Goal: Task Accomplishment & Management: Complete application form

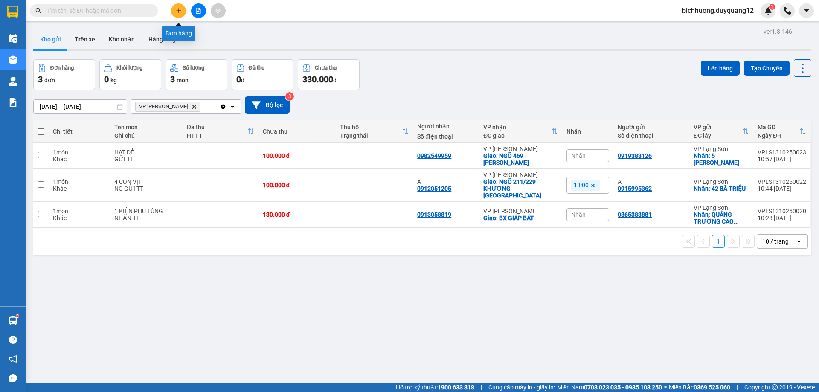
click at [177, 7] on button at bounding box center [178, 10] width 15 height 15
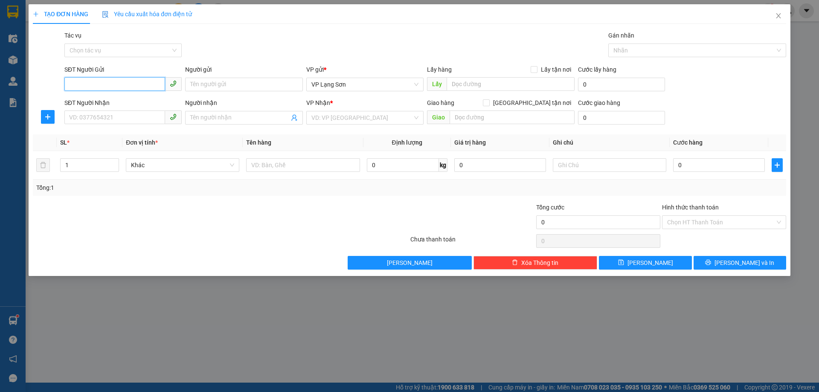
click at [100, 84] on input "SĐT Người Gửi" at bounding box center [114, 84] width 101 height 14
paste input "0378896889"
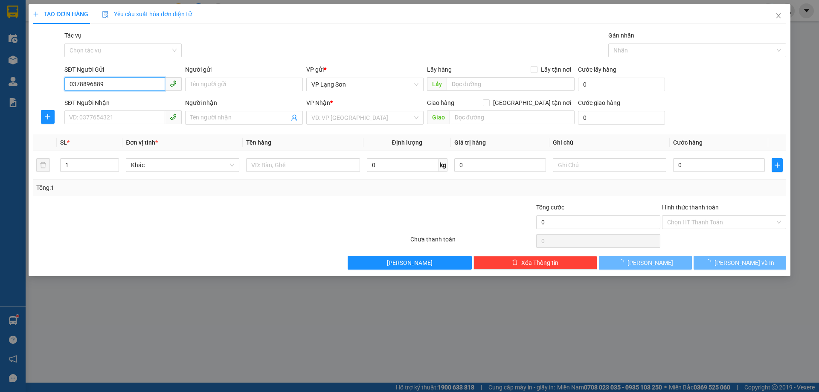
click at [72, 90] on input "0378896889" at bounding box center [114, 84] width 101 height 14
type input "0378896889"
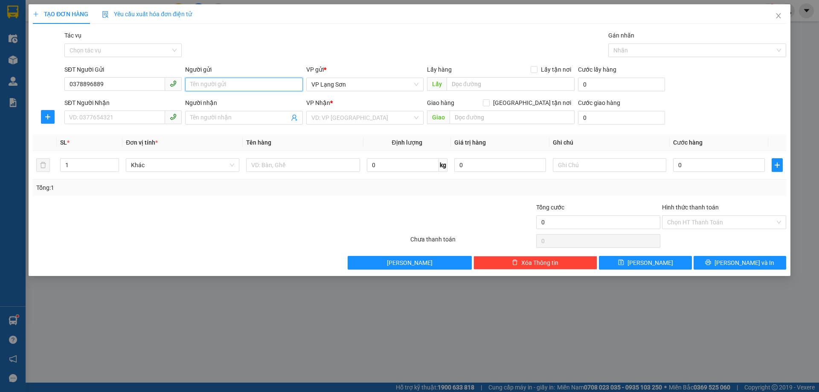
click at [216, 84] on input "Người gửi" at bounding box center [243, 85] width 117 height 14
type input "A"
click at [475, 88] on input "text" at bounding box center [511, 84] width 128 height 14
type input "512 MING KHAI"
click at [537, 70] on input "Lấy tận nơi" at bounding box center [534, 69] width 6 height 6
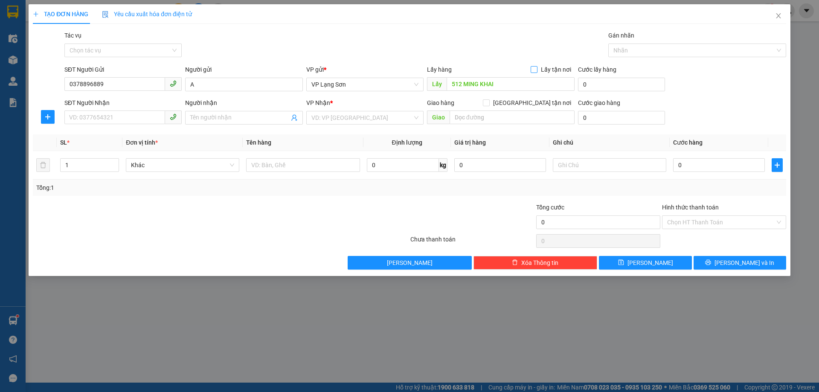
checkbox input "true"
click at [366, 116] on input "search" at bounding box center [361, 117] width 101 height 13
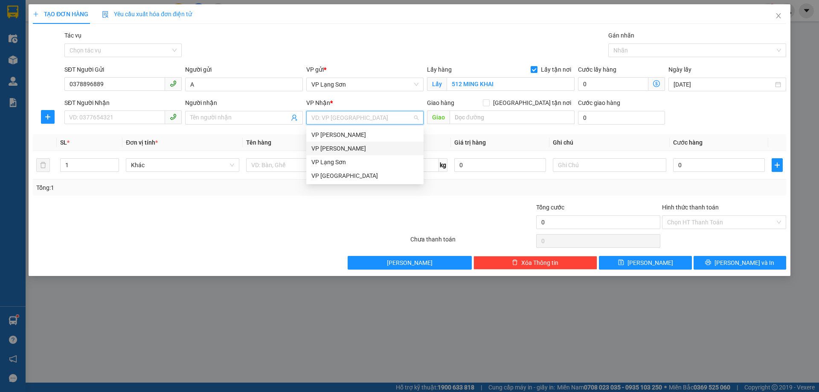
click at [327, 149] on div "VP [PERSON_NAME]" at bounding box center [364, 148] width 107 height 9
click at [353, 88] on span "VP Lạng Sơn" at bounding box center [364, 84] width 107 height 13
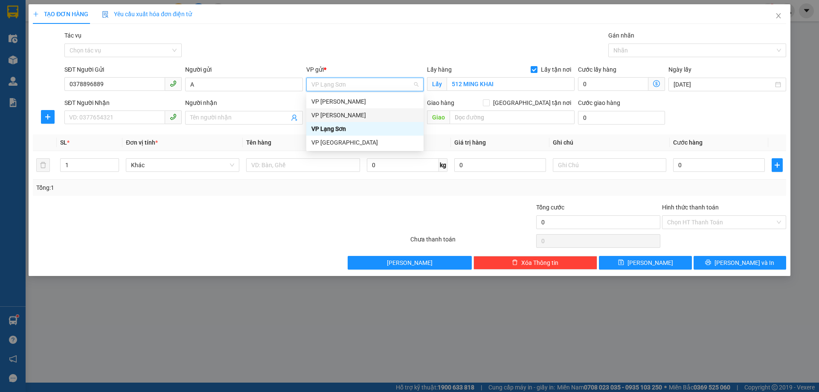
click at [339, 119] on div "VP [PERSON_NAME]" at bounding box center [364, 114] width 107 height 9
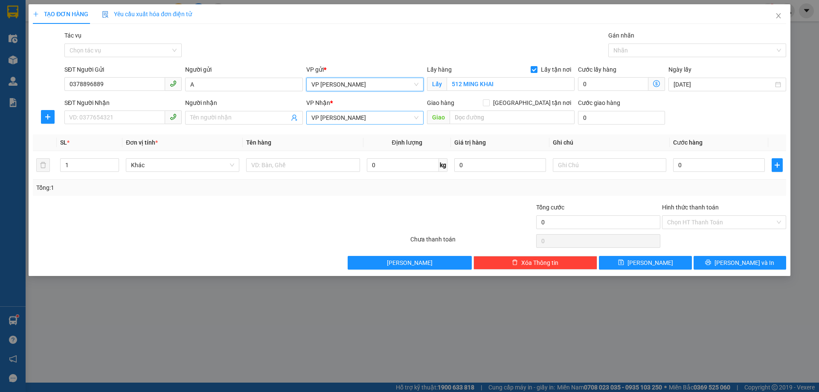
click at [352, 114] on span "VP [PERSON_NAME]" at bounding box center [364, 117] width 107 height 13
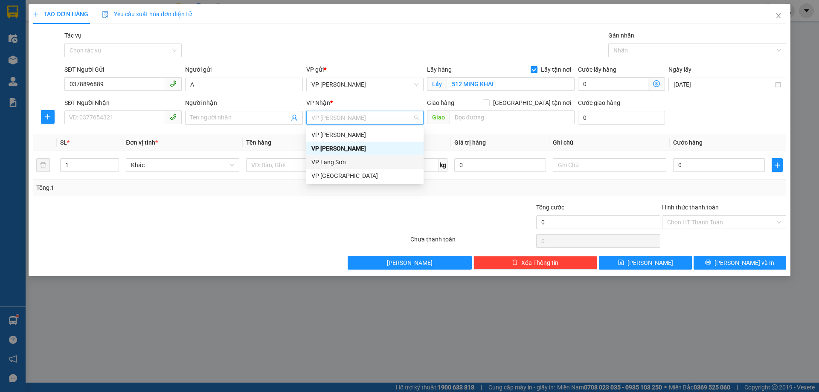
click at [333, 163] on div "VP Lạng Sơn" at bounding box center [364, 161] width 107 height 9
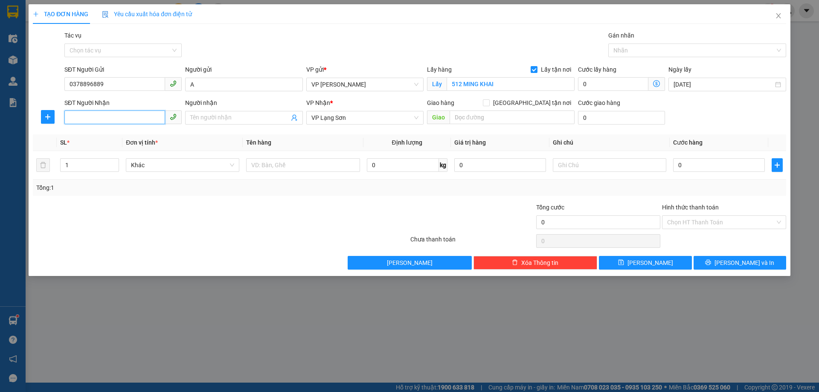
click at [119, 121] on input "SĐT Người Nhận" at bounding box center [114, 117] width 101 height 14
type input "0989633880"
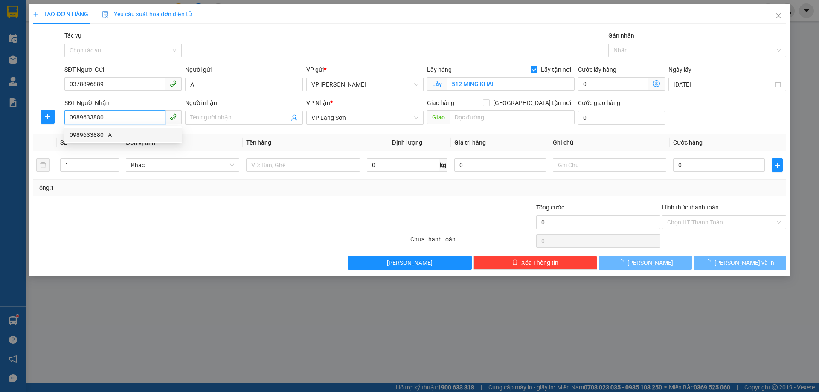
click at [97, 135] on div "0989633880 - A" at bounding box center [123, 134] width 107 height 9
type input "A"
checkbox input "true"
type input "PG 2105 VIM COM LS"
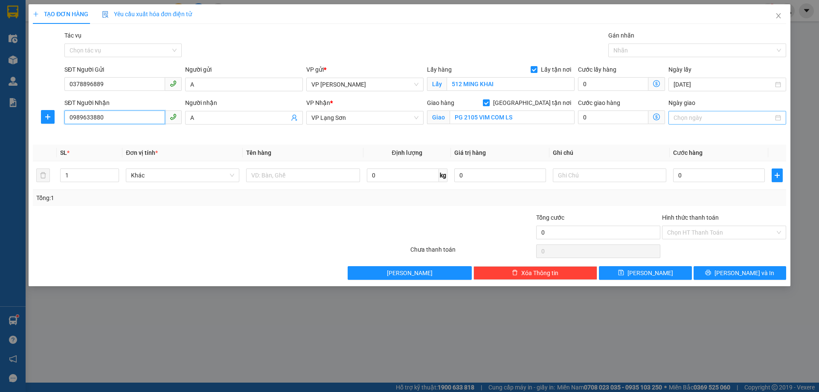
type input "0989633880"
click at [693, 119] on input "Ngày giao" at bounding box center [722, 117] width 99 height 9
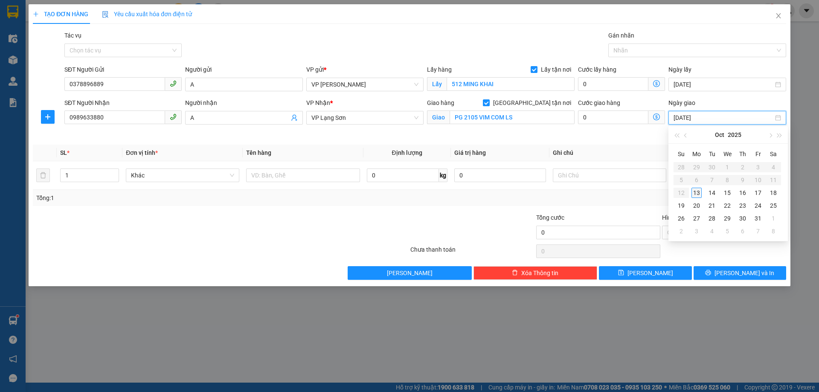
type input "[DATE]"
click at [688, 193] on table "Su Mo Tu We Th Fr Sa 28 29 30 1 2 3 4 5 6 7 8 9 10 11 12 13 14 15 16 17 18 19 2…" at bounding box center [726, 192] width 107 height 90
type input "[DATE]"
click at [694, 194] on div "13" at bounding box center [696, 193] width 10 height 10
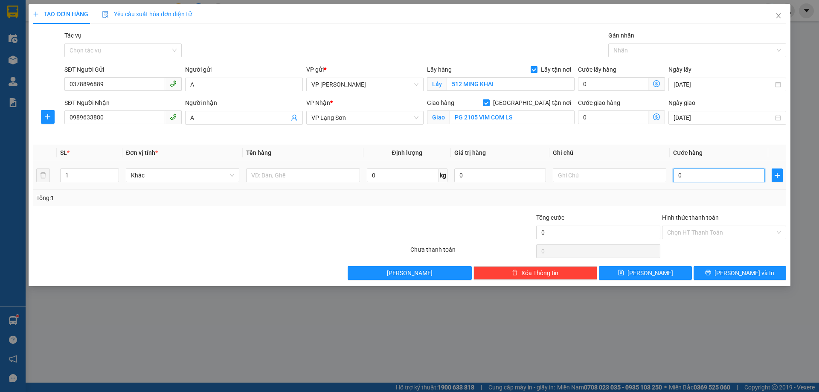
click at [696, 179] on input "0" at bounding box center [719, 175] width 92 height 14
type input "1"
type input "10"
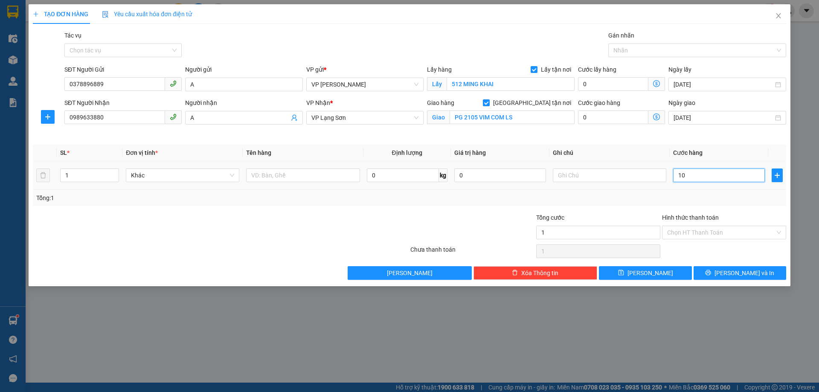
type input "10"
type input "100"
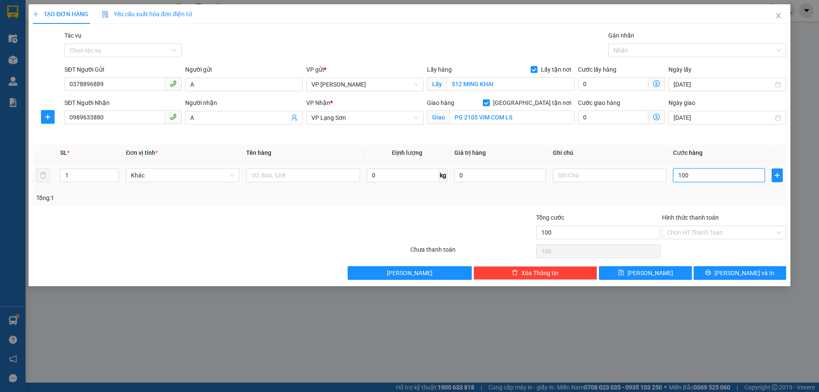
type input "1.000"
type input "10.000"
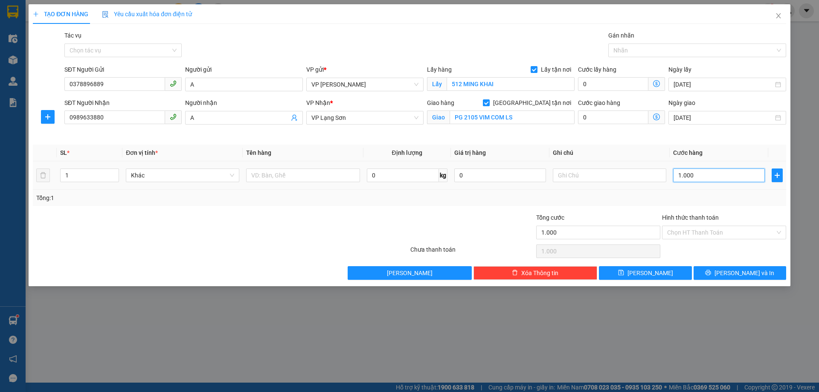
type input "10.000"
type input "1.000"
type input "100"
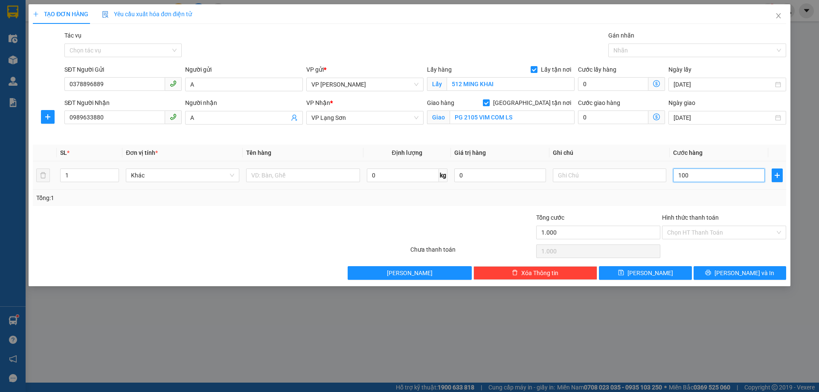
type input "100"
type input "10"
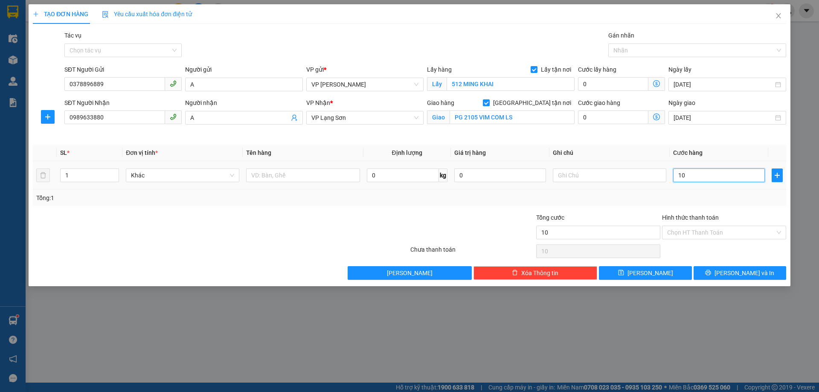
type input "1"
type input "0"
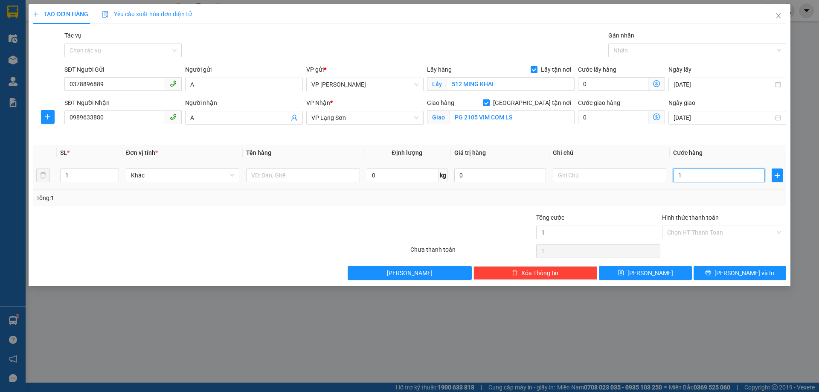
type input "0"
type input "60"
type input "650"
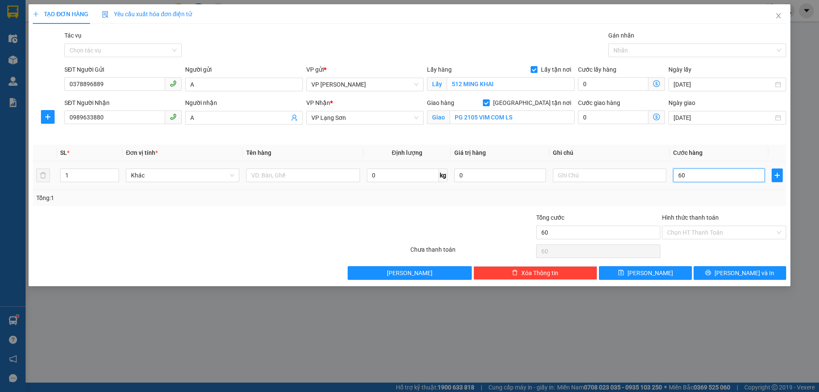
type input "650"
type input "6.500"
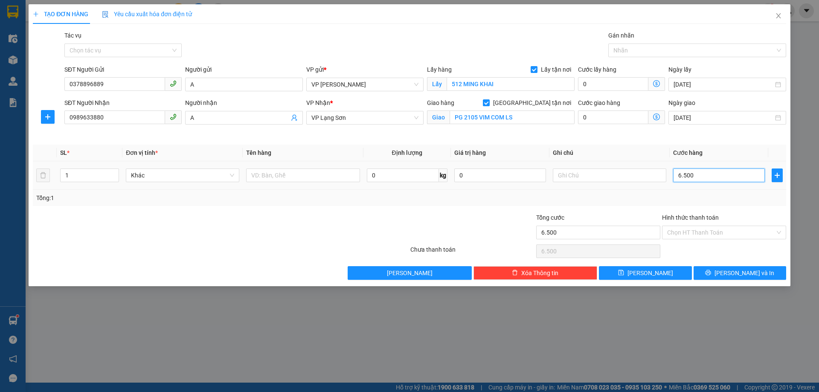
type input "65.000"
type input "650.000"
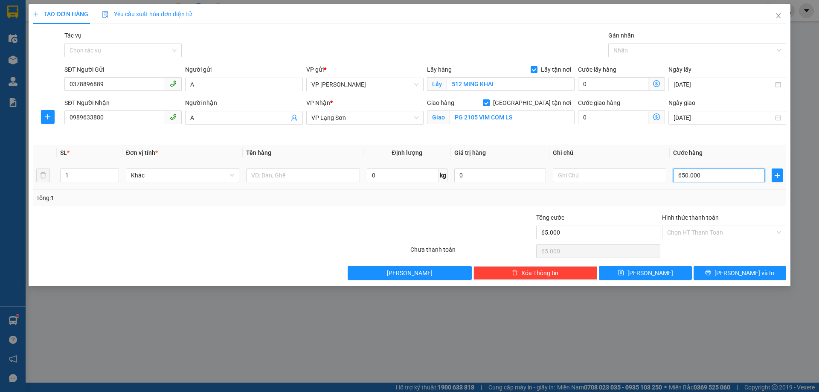
type input "650.000"
type input "65.000"
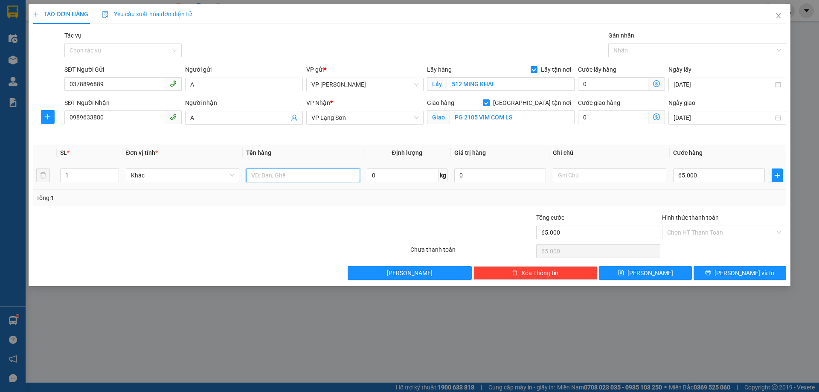
click at [284, 175] on input "text" at bounding box center [302, 175] width 113 height 14
type input "TRÒNG KÍNH"
click at [589, 173] on input "text" at bounding box center [609, 175] width 113 height 14
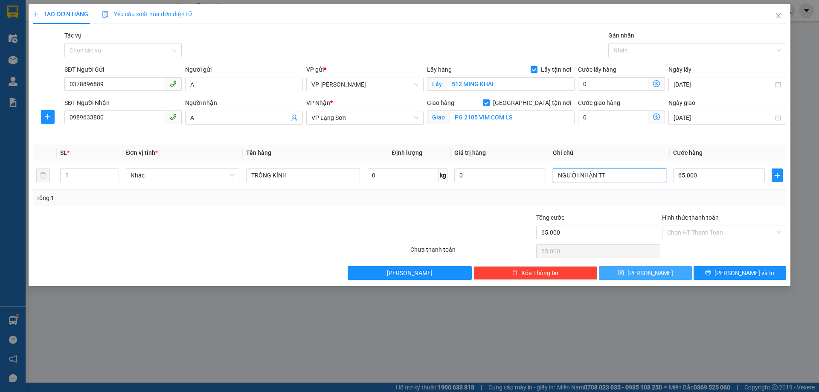
type input "NGƯỜI NHẬN TT"
click at [648, 267] on button "[PERSON_NAME]" at bounding box center [645, 273] width 93 height 14
checkbox input "false"
type input "0"
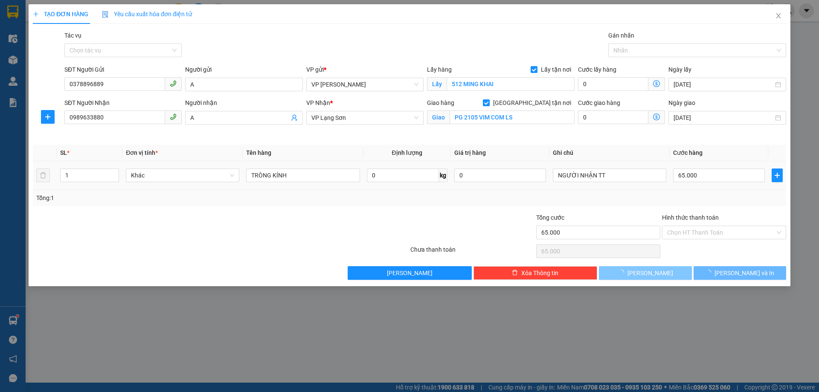
type input "0"
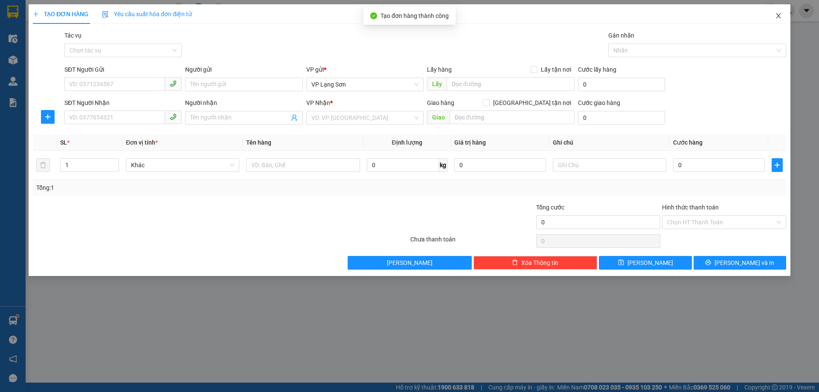
click at [779, 17] on icon "close" at bounding box center [778, 15] width 5 height 5
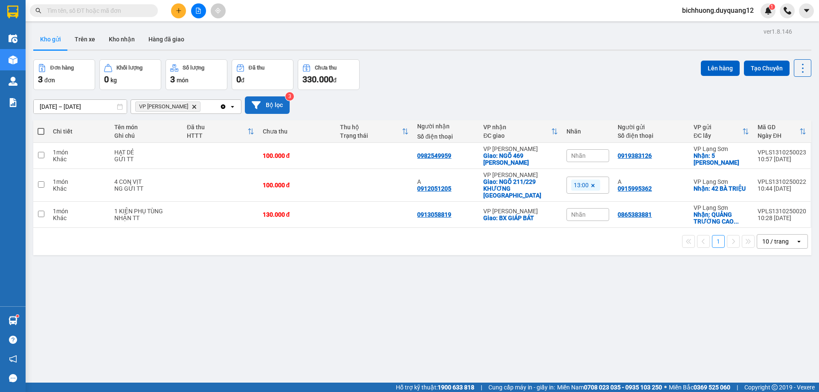
click at [276, 106] on button "Bộ lọc" at bounding box center [267, 104] width 45 height 17
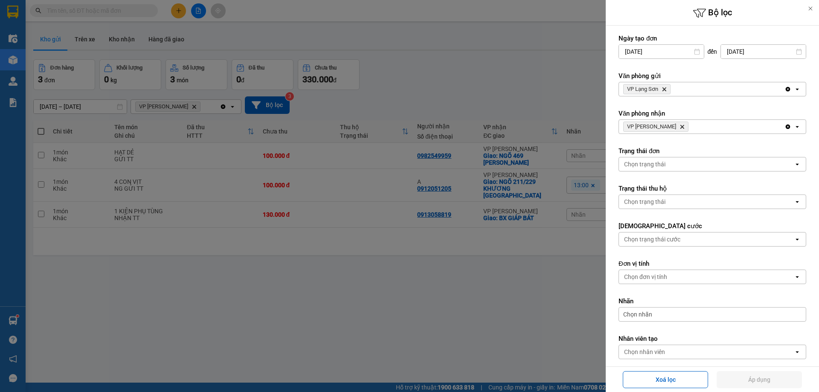
click at [666, 90] on icon "Delete" at bounding box center [664, 89] width 5 height 5
click at [666, 90] on div "Chọn văn phòng" at bounding box center [646, 89] width 44 height 9
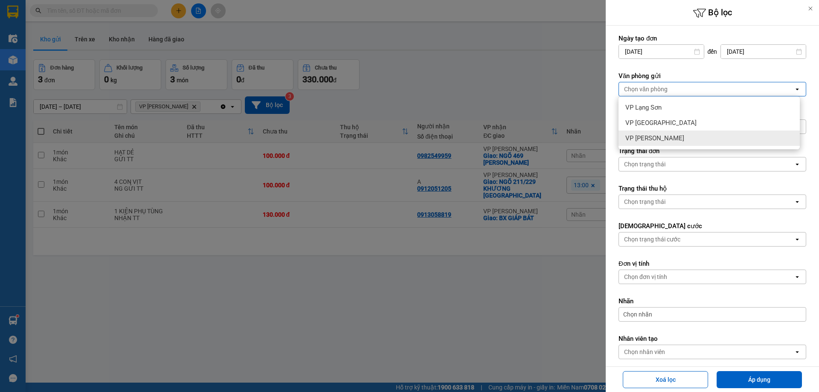
click at [657, 136] on span "VP [PERSON_NAME]" at bounding box center [654, 138] width 59 height 9
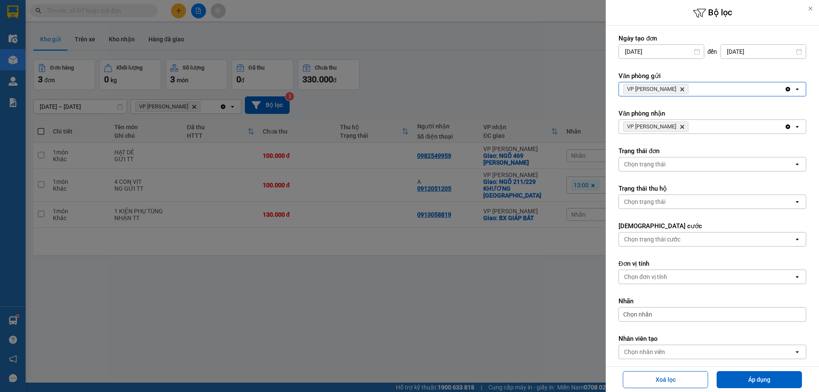
click at [679, 127] on icon "Delete" at bounding box center [681, 126] width 5 height 5
click at [667, 126] on div "Chọn văn phòng" at bounding box center [706, 127] width 175 height 14
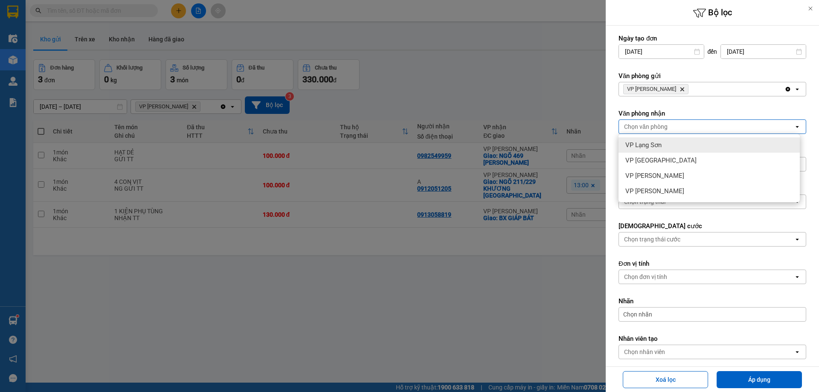
click at [660, 146] on span "VP Lạng Sơn" at bounding box center [643, 145] width 36 height 9
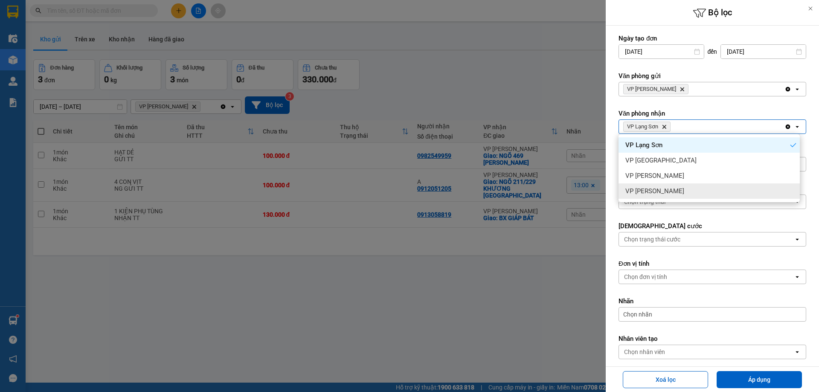
click at [568, 347] on div at bounding box center [409, 196] width 819 height 392
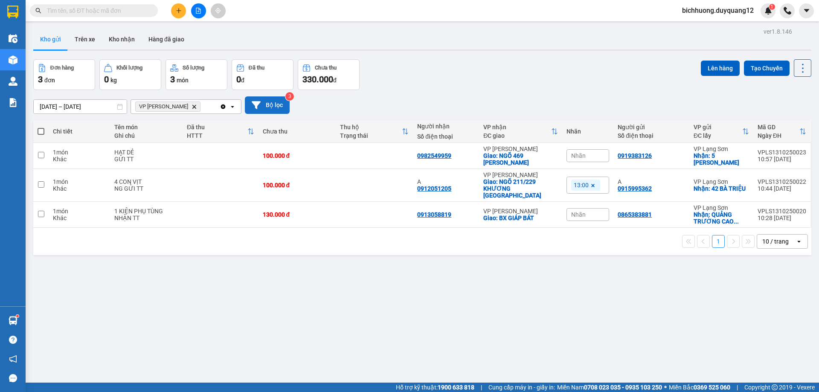
click at [276, 110] on button "Bộ lọc" at bounding box center [267, 104] width 45 height 17
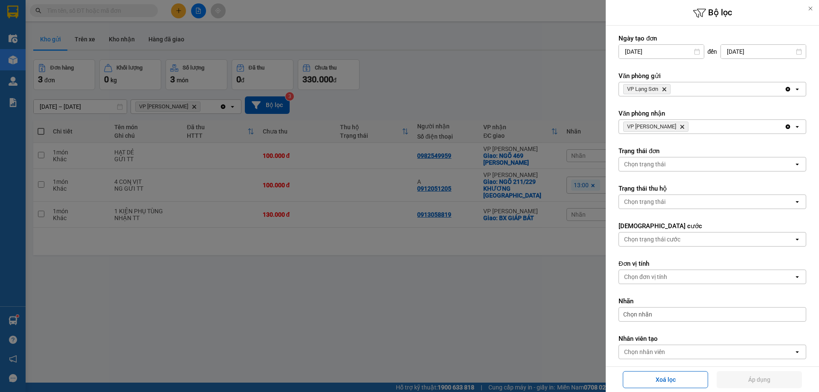
click at [665, 87] on icon "Delete" at bounding box center [664, 89] width 5 height 5
click at [667, 87] on div "Chọn văn phòng" at bounding box center [706, 89] width 175 height 14
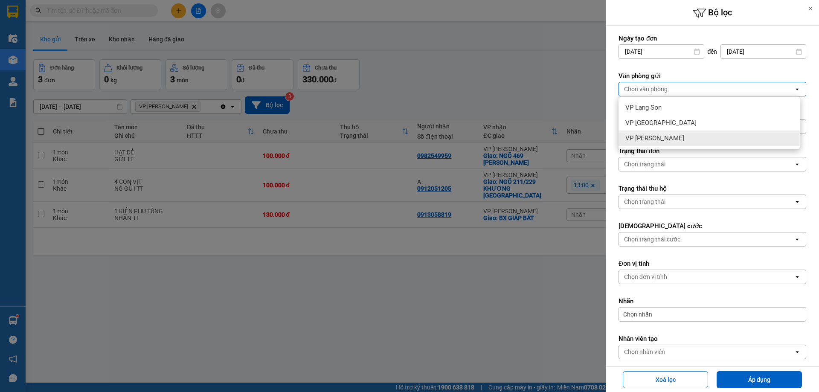
click at [646, 141] on span "VP [PERSON_NAME]" at bounding box center [654, 138] width 59 height 9
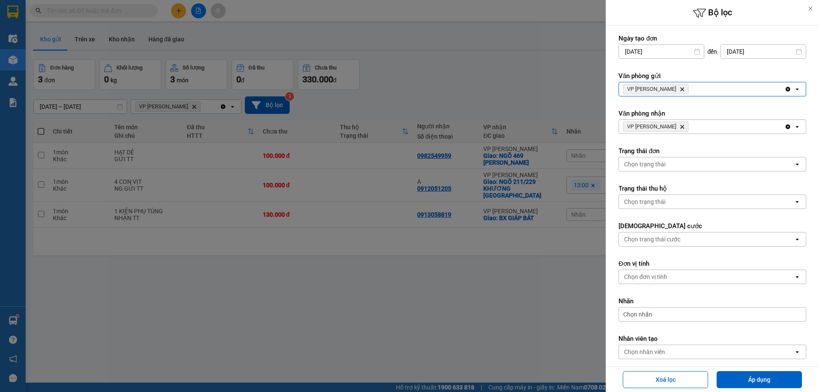
click at [680, 126] on icon "VP Minh Khai, close by backspace" at bounding box center [682, 127] width 4 height 4
click at [669, 126] on div "Chọn văn phòng" at bounding box center [706, 127] width 175 height 14
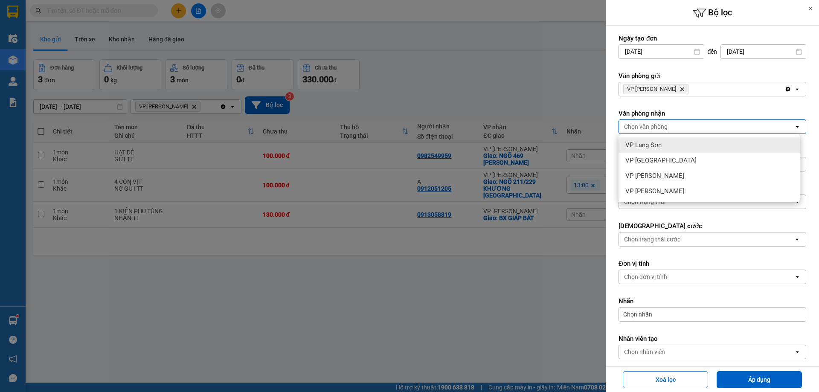
click at [654, 143] on span "VP Lạng Sơn" at bounding box center [643, 145] width 36 height 9
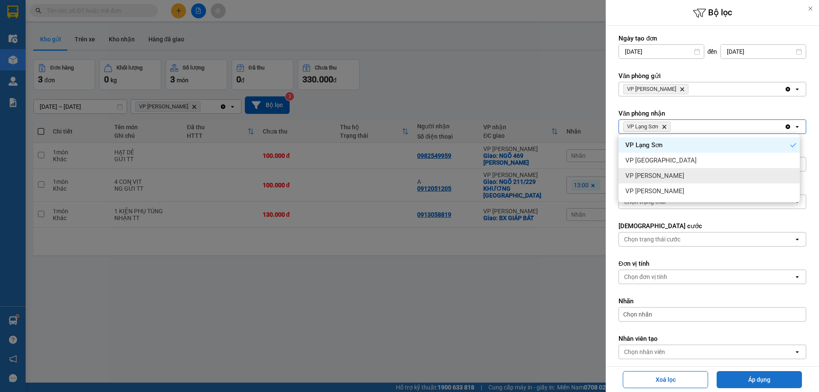
click at [757, 383] on button "Áp dụng" at bounding box center [759, 379] width 85 height 17
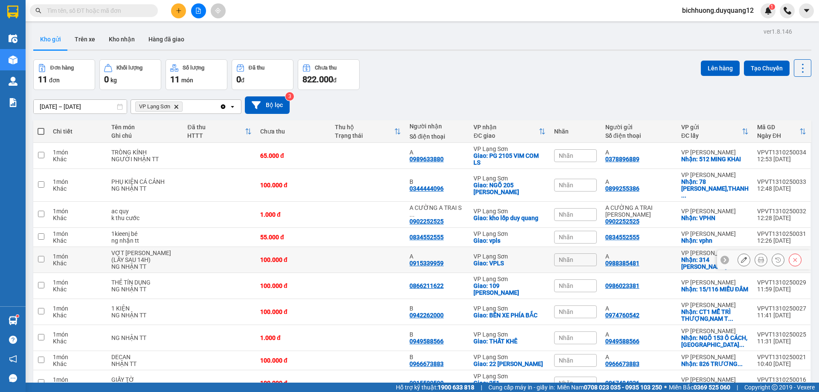
scroll to position [49, 0]
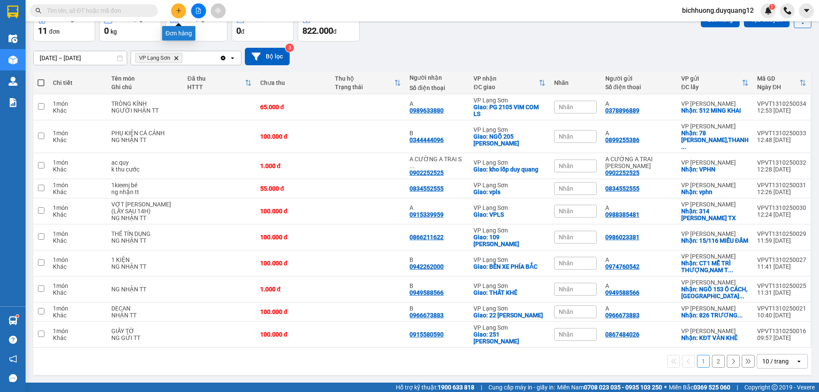
click at [180, 10] on icon "plus" at bounding box center [179, 11] width 6 height 6
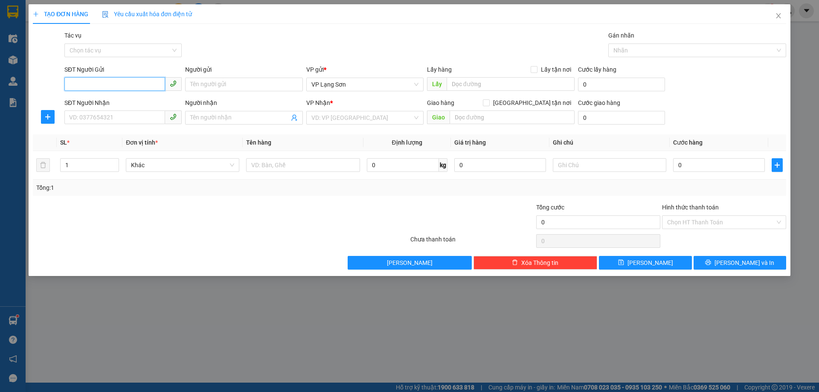
click at [78, 84] on input "SĐT Người Gửi" at bounding box center [114, 84] width 101 height 14
paste input "0975651992"
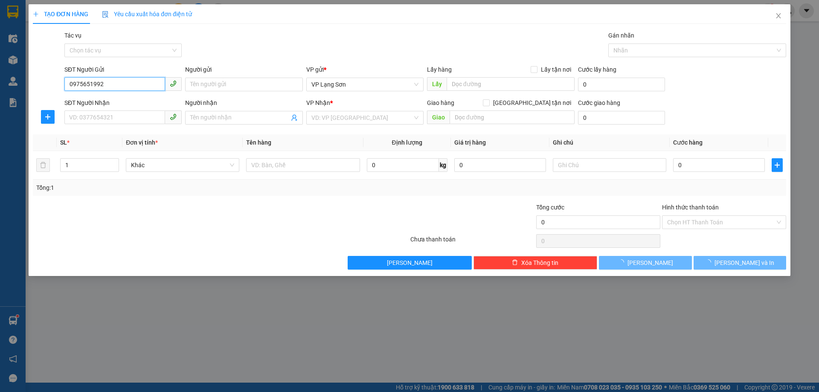
click at [71, 89] on input "0975651992" at bounding box center [114, 84] width 101 height 14
type input "0975651992"
click at [90, 101] on div "0975651992 - B" at bounding box center [123, 101] width 107 height 9
type input "B"
checkbox input "true"
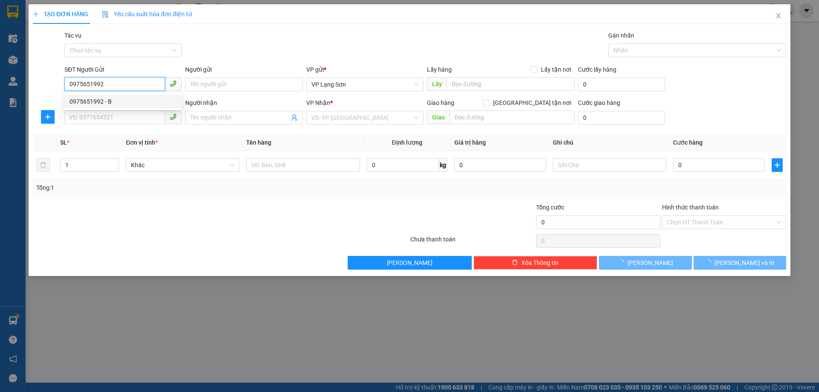
type input "VPLS"
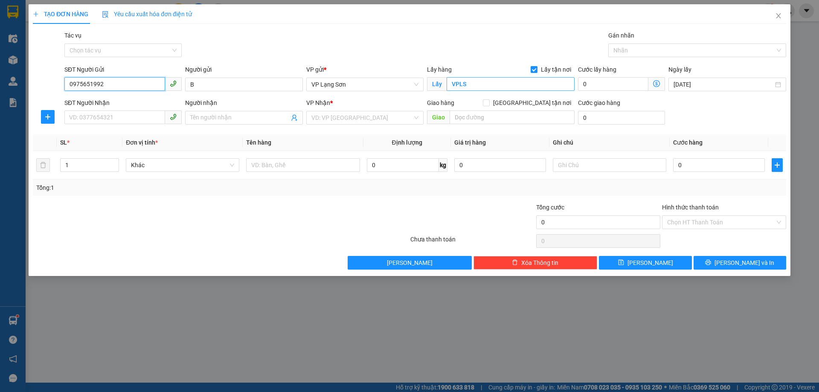
type input "0975651992"
click at [470, 86] on input "VPLS" at bounding box center [511, 84] width 128 height 14
type input "8 [PERSON_NAME]"
click at [496, 108] on div "Giao hàng [GEOGRAPHIC_DATA] tận nơi" at bounding box center [501, 104] width 148 height 13
click at [494, 124] on input "text" at bounding box center [512, 117] width 125 height 14
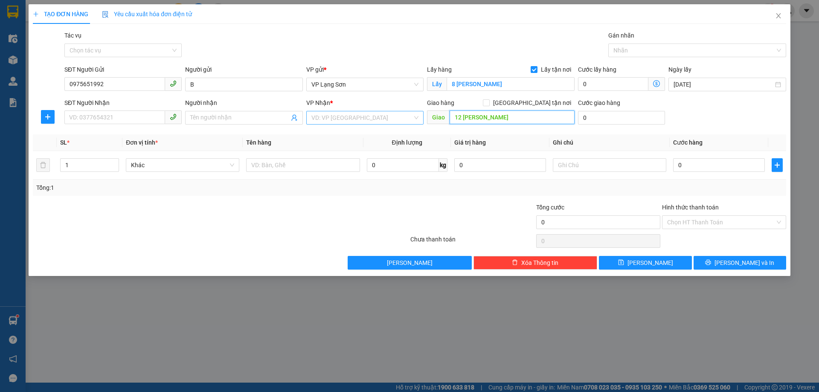
type input "12 [PERSON_NAME]"
click at [363, 117] on input "search" at bounding box center [361, 117] width 101 height 13
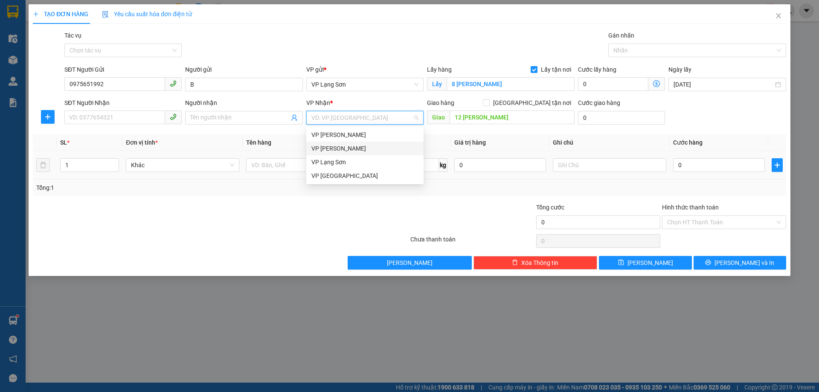
drag, startPoint x: 336, startPoint y: 151, endPoint x: 361, endPoint y: 156, distance: 25.8
click at [338, 151] on div "VP [PERSON_NAME]" at bounding box center [364, 148] width 107 height 9
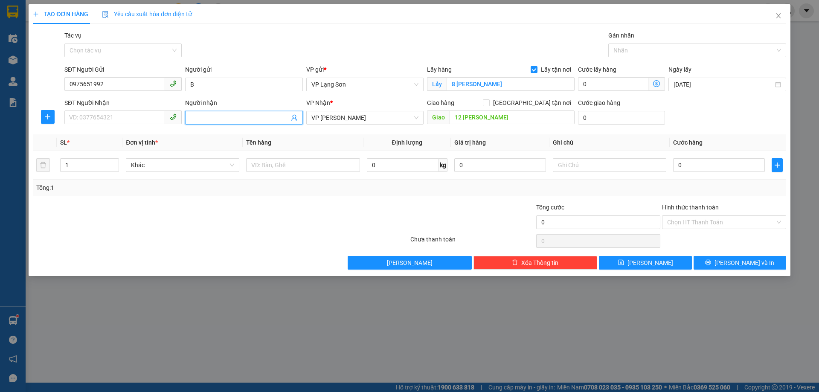
click at [223, 119] on input "Người nhận" at bounding box center [239, 117] width 99 height 9
type input "B"
drag, startPoint x: 531, startPoint y: 103, endPoint x: 558, endPoint y: 109, distance: 27.5
click at [489, 103] on input "[GEOGRAPHIC_DATA] tận nơi" at bounding box center [486, 102] width 6 height 6
checkbox input "true"
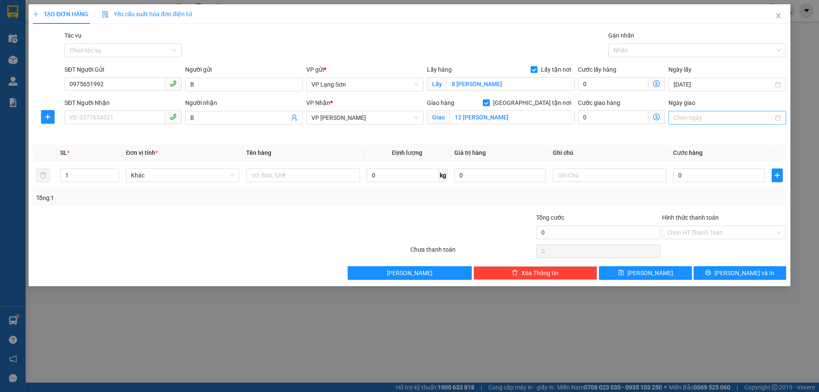
click at [695, 119] on input "Ngày giao" at bounding box center [722, 117] width 99 height 9
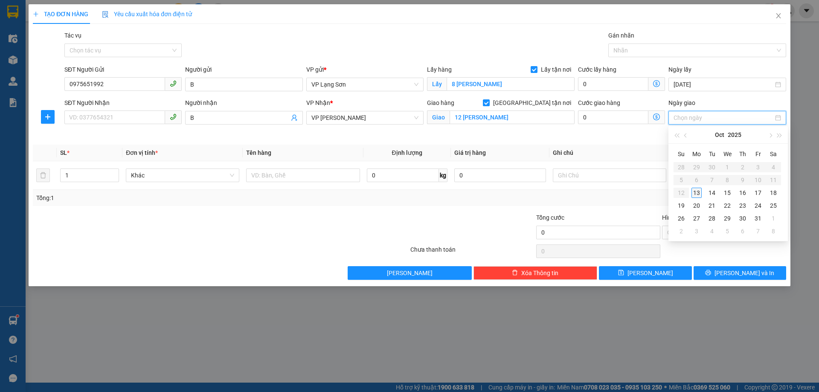
type input "[DATE]"
click at [696, 192] on div "13" at bounding box center [696, 193] width 10 height 10
click at [704, 179] on input "0" at bounding box center [719, 175] width 92 height 14
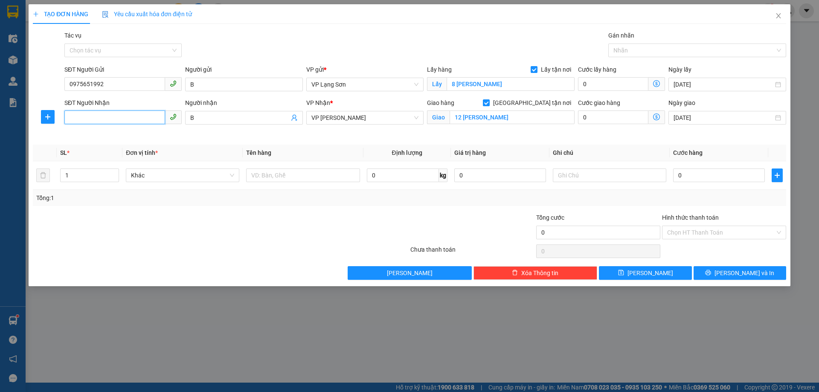
click at [116, 119] on input "SĐT Người Nhận" at bounding box center [114, 117] width 101 height 14
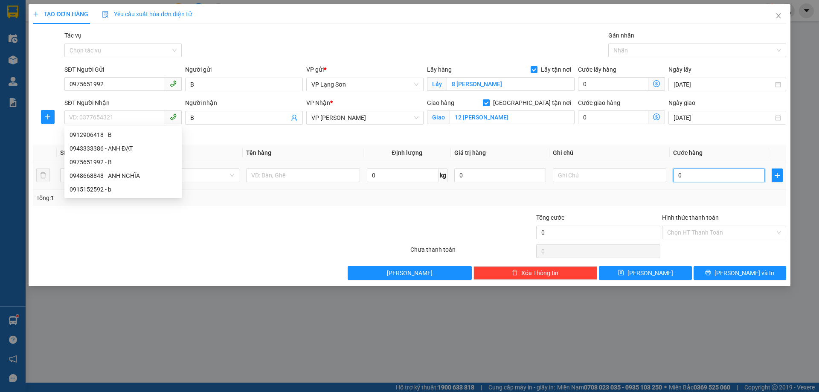
click at [705, 181] on input "0" at bounding box center [719, 175] width 92 height 14
type input "1"
type input "10"
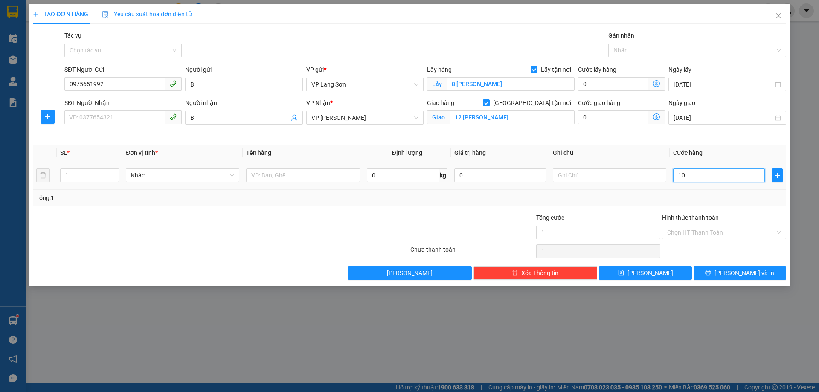
type input "10"
type input "100"
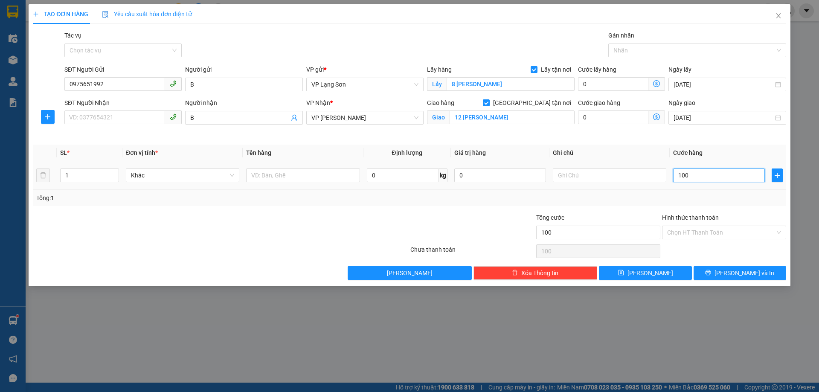
type input "1.000"
type input "10.000"
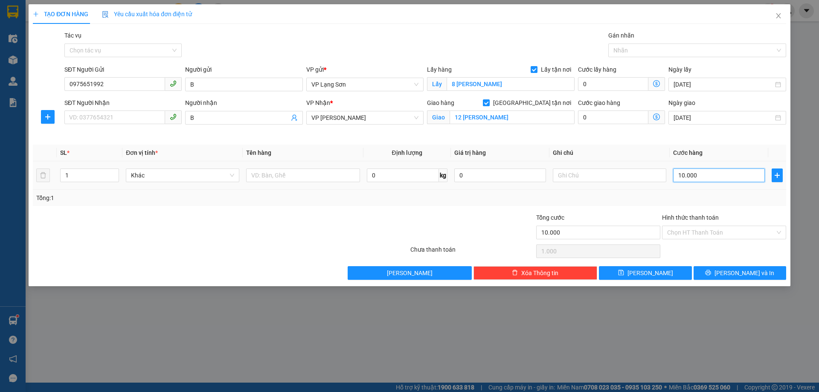
type input "10.000"
type input "100.000"
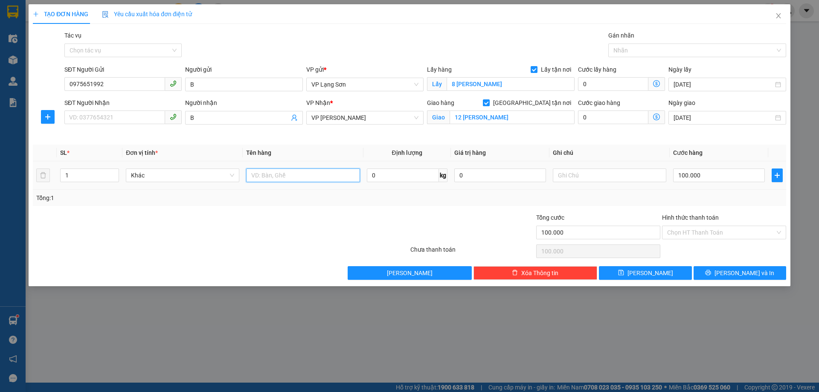
click at [275, 177] on input "text" at bounding box center [302, 175] width 113 height 14
type input "1 THÙNG XỐP ĐỒ ĂN"
click at [127, 121] on input "SĐT Người Nhận" at bounding box center [114, 117] width 101 height 14
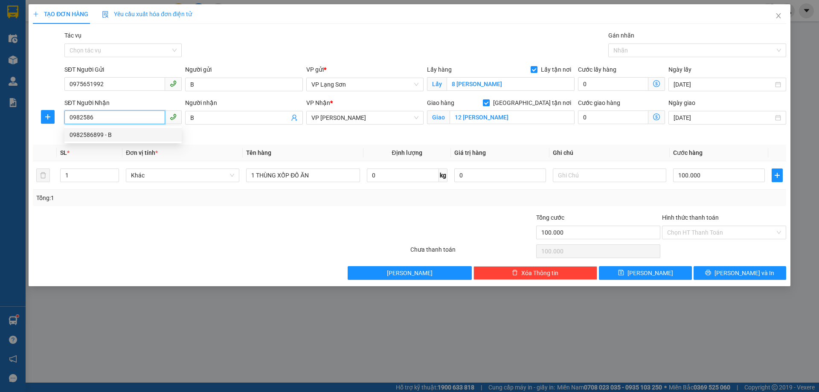
click at [124, 138] on div "0982586899 - B" at bounding box center [123, 134] width 107 height 9
type input "0982586899"
type input "12 [PERSON_NAME],ĐỐNG ĐA,[GEOGRAPHIC_DATA]"
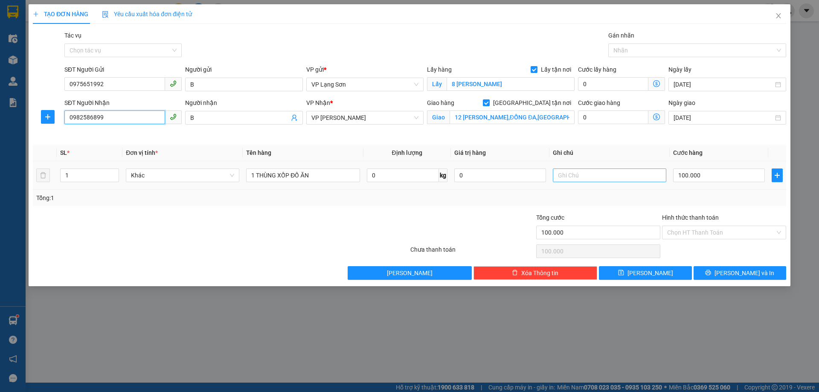
type input "0982586899"
click at [586, 178] on input "text" at bounding box center [609, 175] width 113 height 14
click at [641, 52] on div at bounding box center [692, 50] width 165 height 10
type input "NGƯỜI GỬI TT"
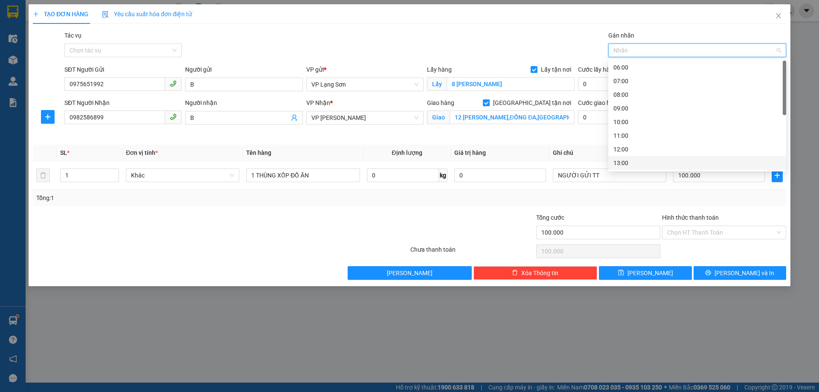
scroll to position [96, 0]
click at [618, 84] on div "14:00" at bounding box center [697, 80] width 168 height 9
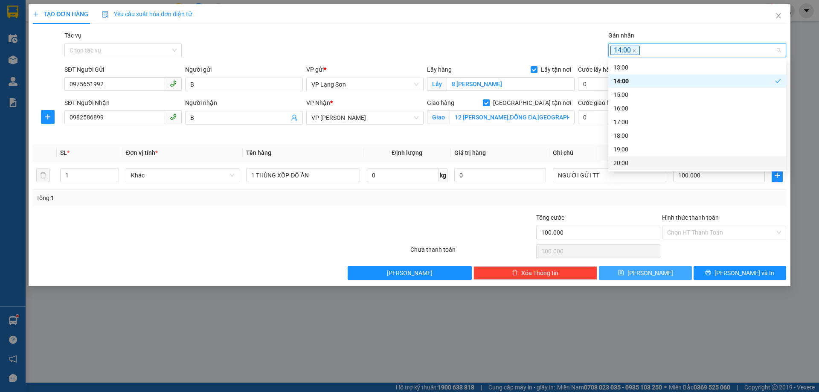
click at [649, 273] on span "[PERSON_NAME]" at bounding box center [650, 272] width 46 height 9
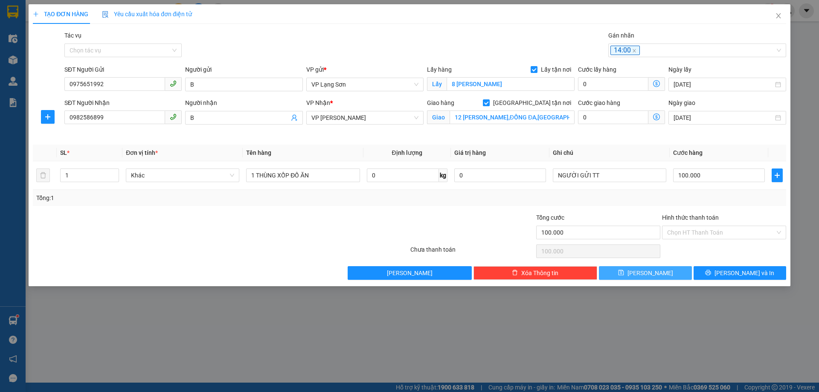
checkbox input "false"
type input "0"
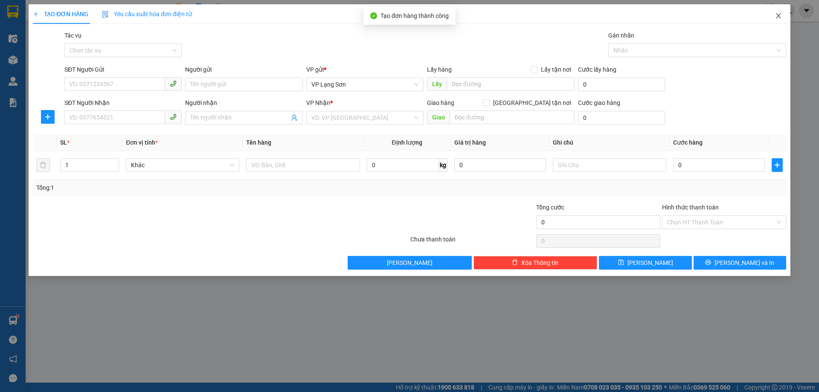
click at [781, 16] on icon "close" at bounding box center [778, 15] width 7 height 7
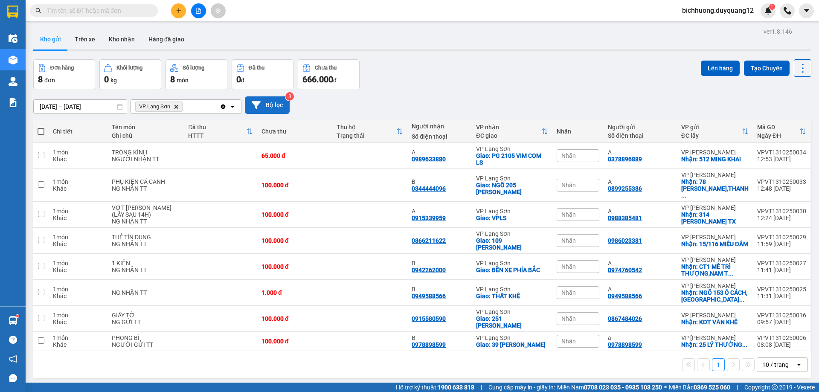
click at [267, 102] on button "Bộ lọc" at bounding box center [267, 104] width 45 height 17
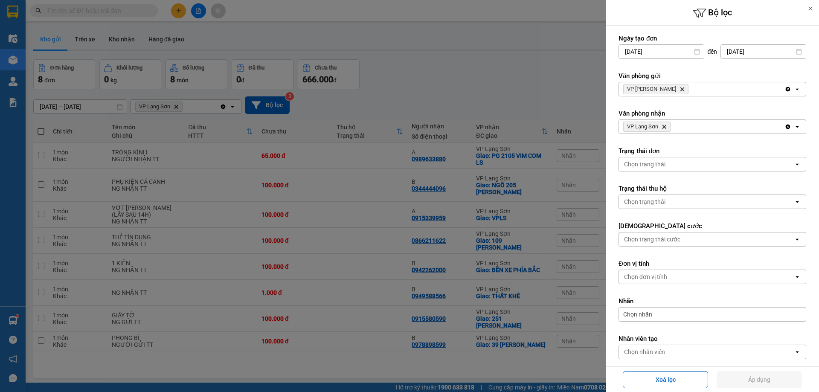
click at [679, 87] on icon "Delete" at bounding box center [681, 89] width 5 height 5
click at [670, 90] on div "Chọn văn phòng" at bounding box center [706, 89] width 175 height 14
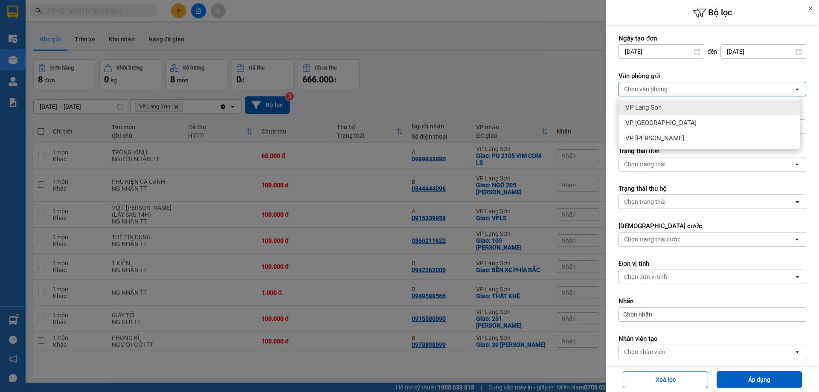
click at [647, 111] on span "VP Lạng Sơn" at bounding box center [643, 107] width 36 height 9
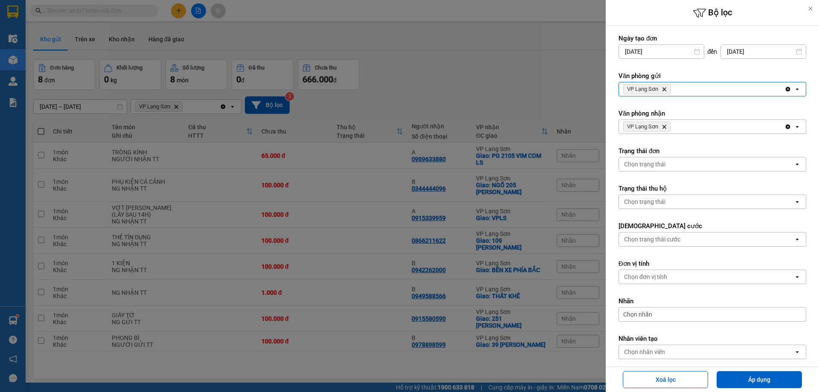
click at [666, 126] on icon "Delete" at bounding box center [664, 126] width 5 height 5
click at [666, 127] on div "Chọn văn phòng" at bounding box center [646, 126] width 44 height 9
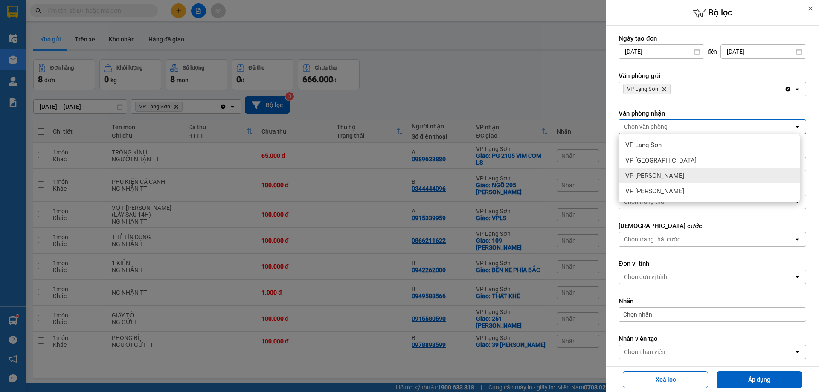
click at [657, 178] on span "VP [PERSON_NAME]" at bounding box center [654, 175] width 59 height 9
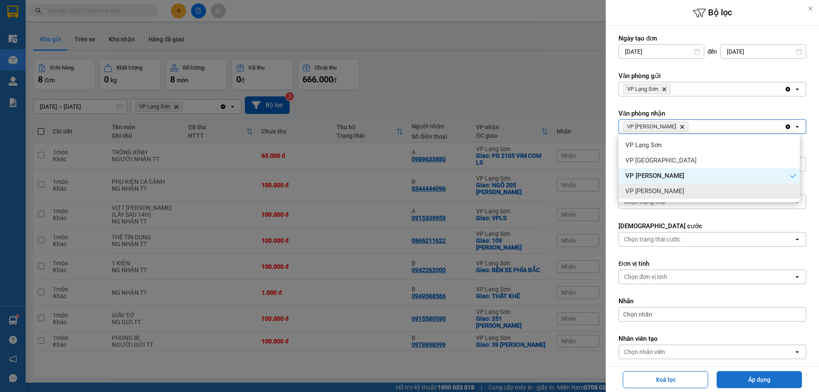
click at [763, 376] on button "Áp dụng" at bounding box center [759, 379] width 85 height 17
